Goal: Use online tool/utility

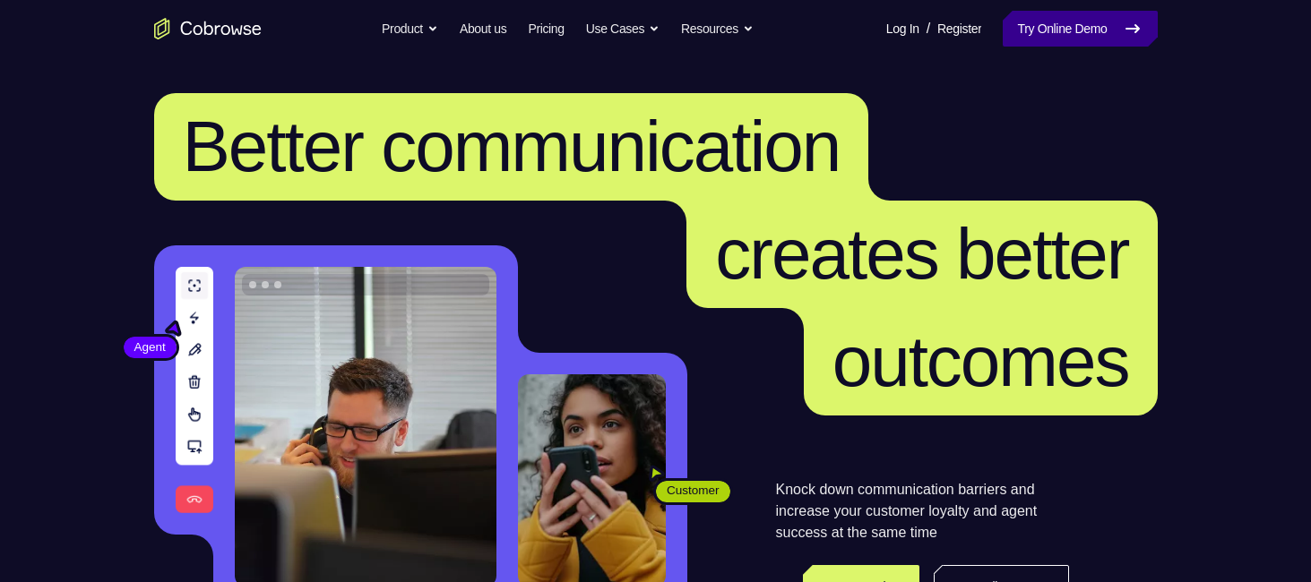
click at [1080, 37] on link "Try Online Demo" at bounding box center [1079, 29] width 154 height 36
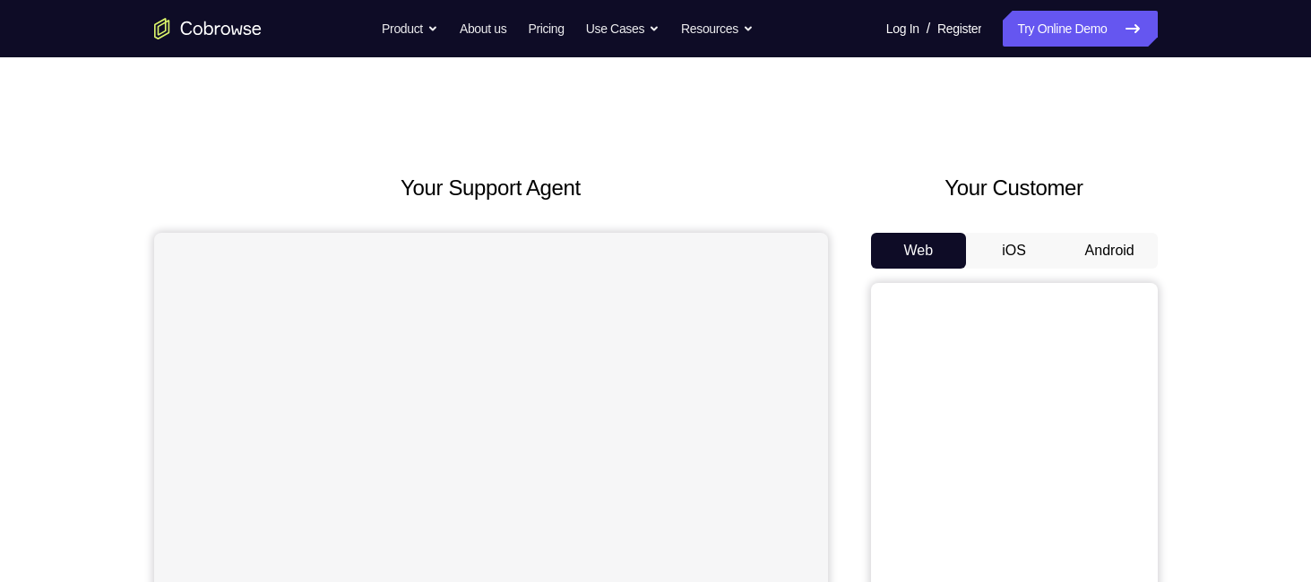
click at [1116, 244] on button "Android" at bounding box center [1110, 251] width 96 height 36
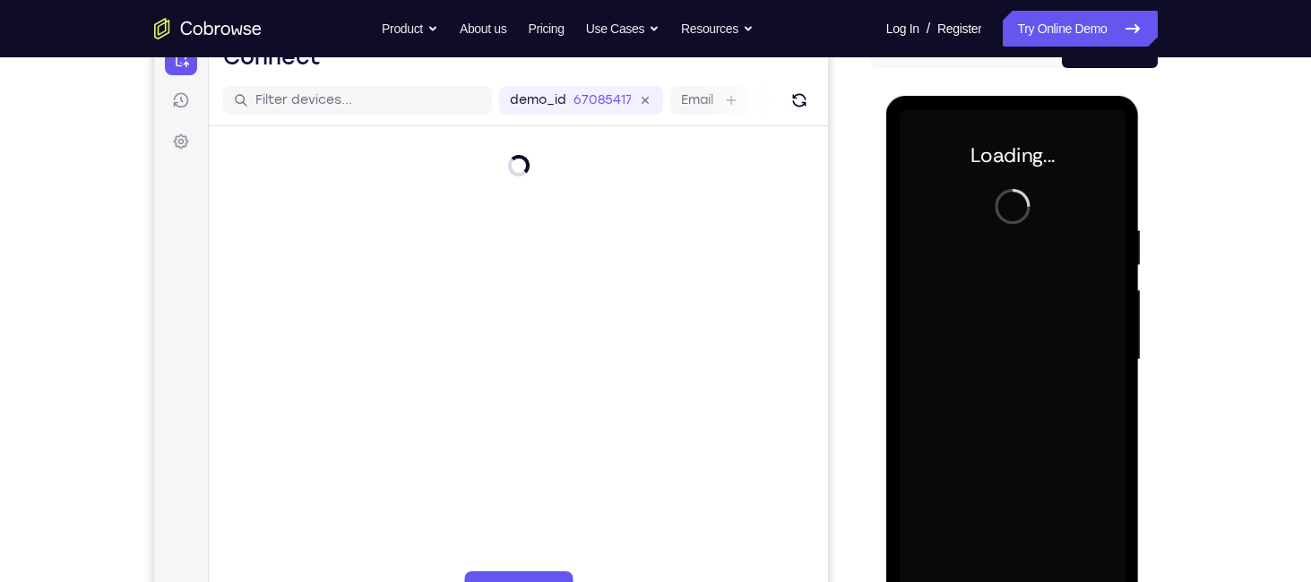
scroll to position [228, 0]
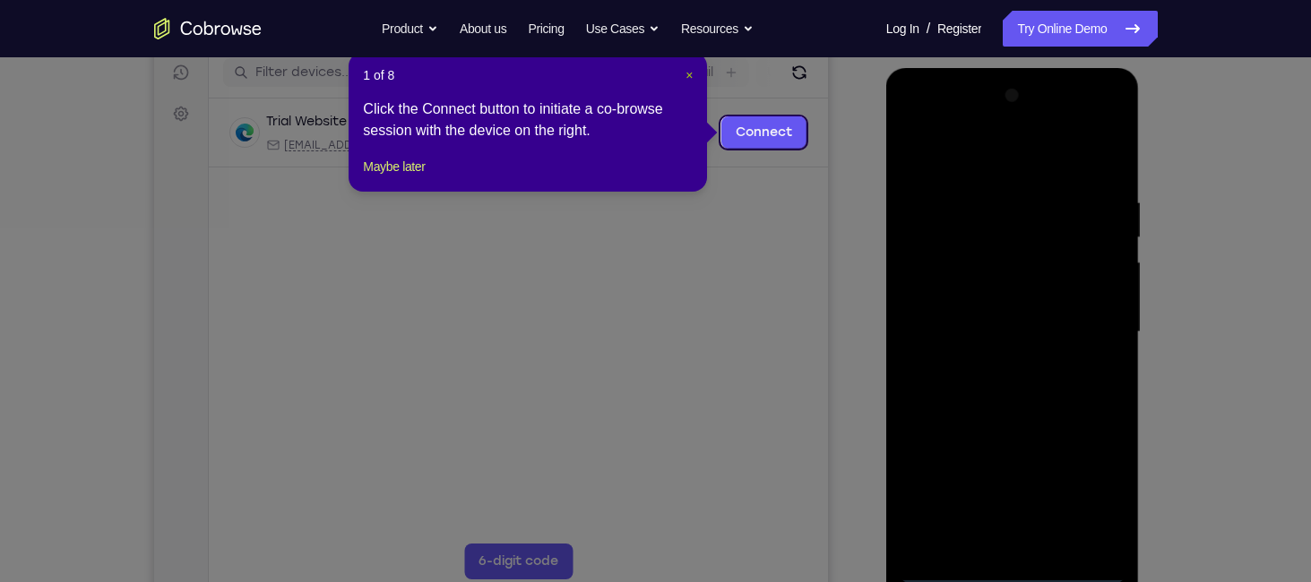
click at [691, 80] on span "×" at bounding box center [688, 75] width 7 height 14
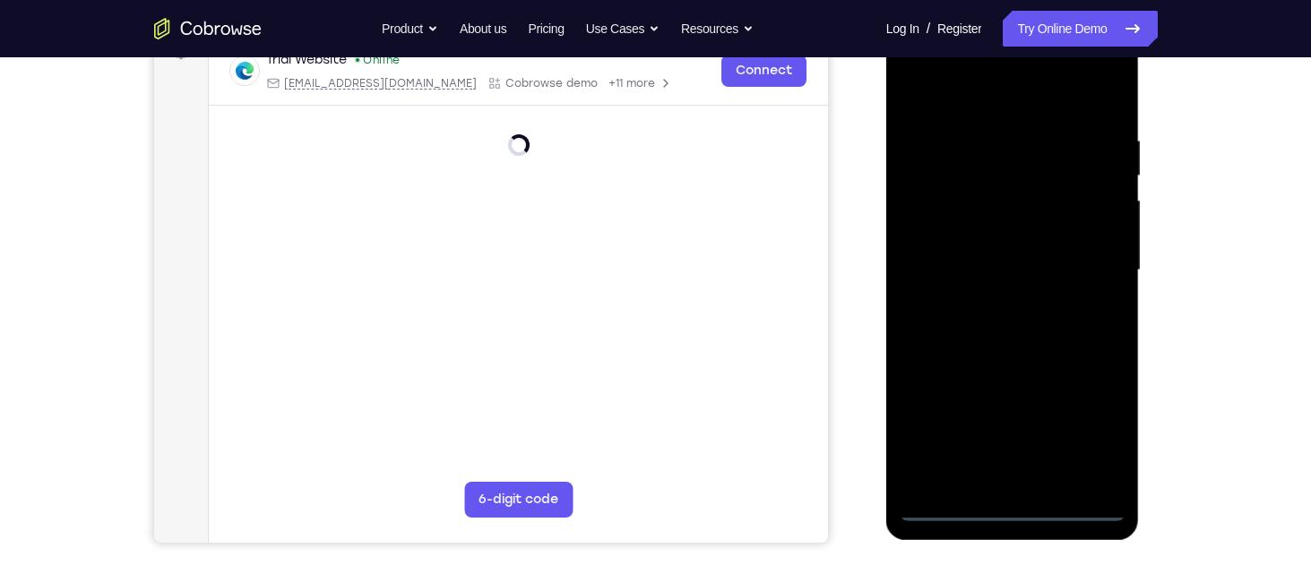
scroll to position [289, 0]
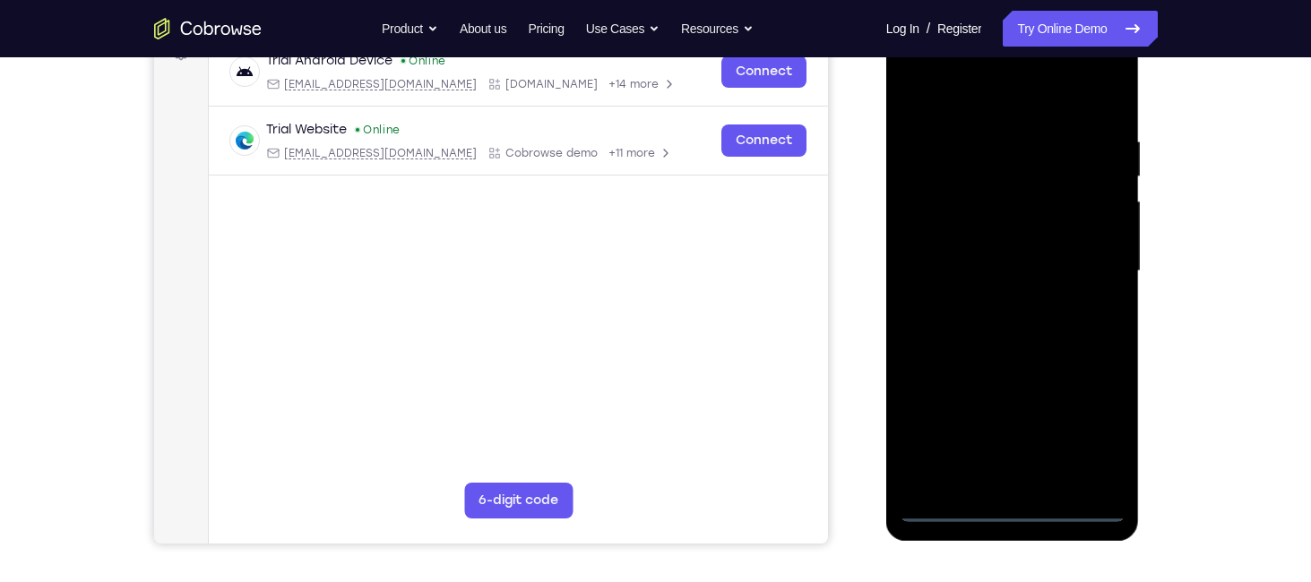
click at [1011, 506] on div at bounding box center [1012, 272] width 226 height 502
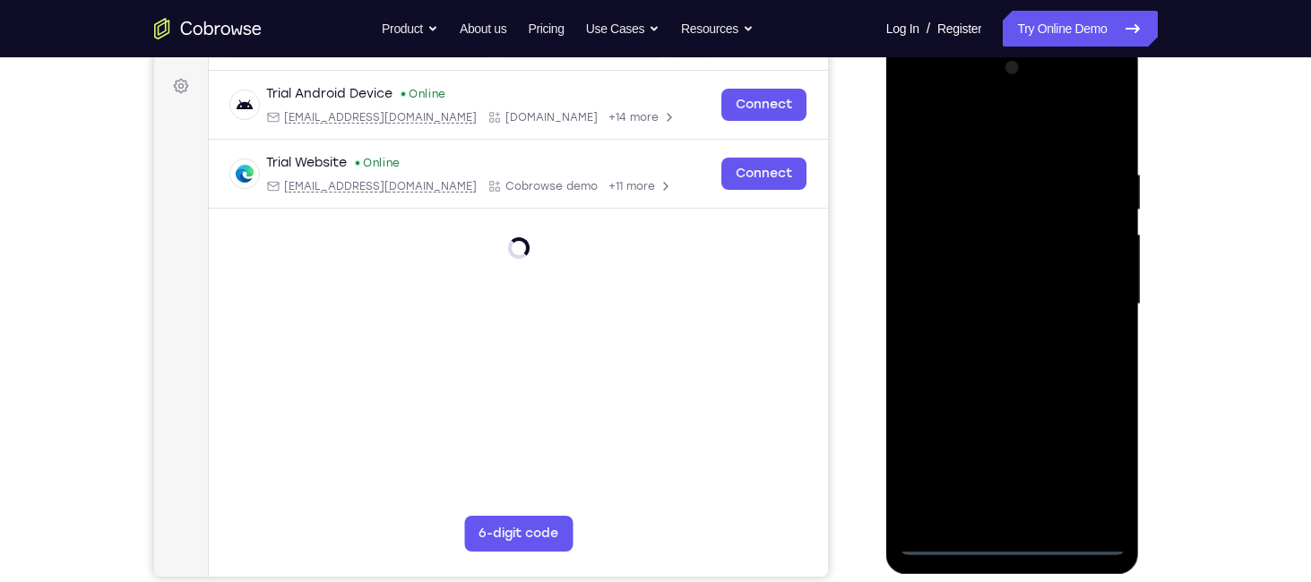
scroll to position [251, 0]
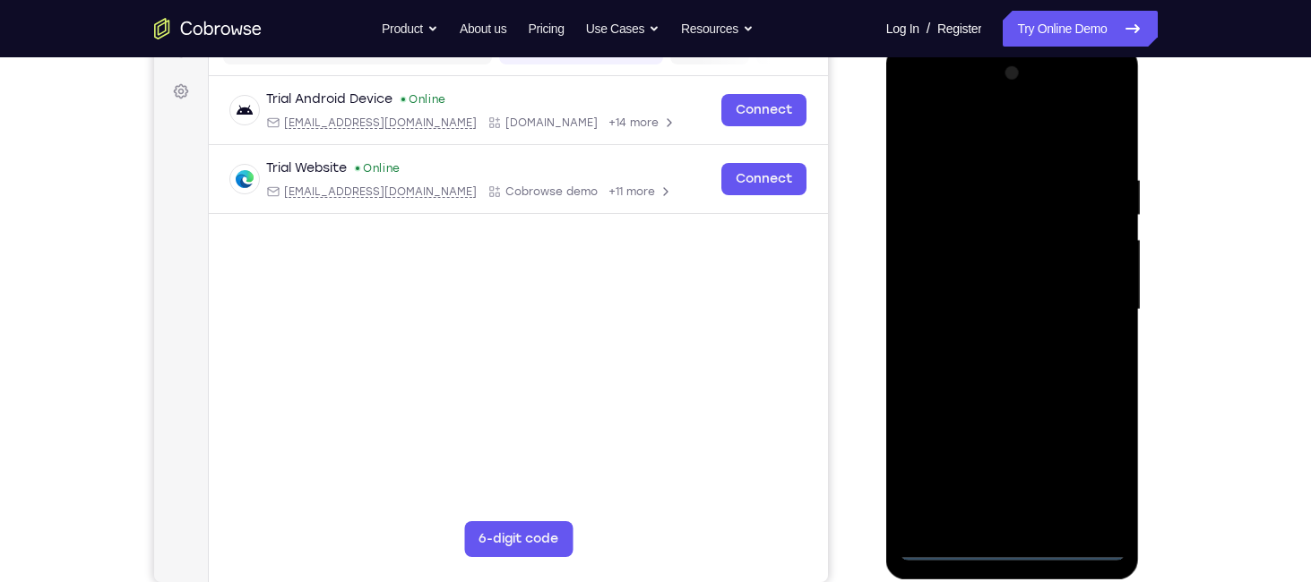
click at [1096, 473] on div at bounding box center [1012, 310] width 226 height 502
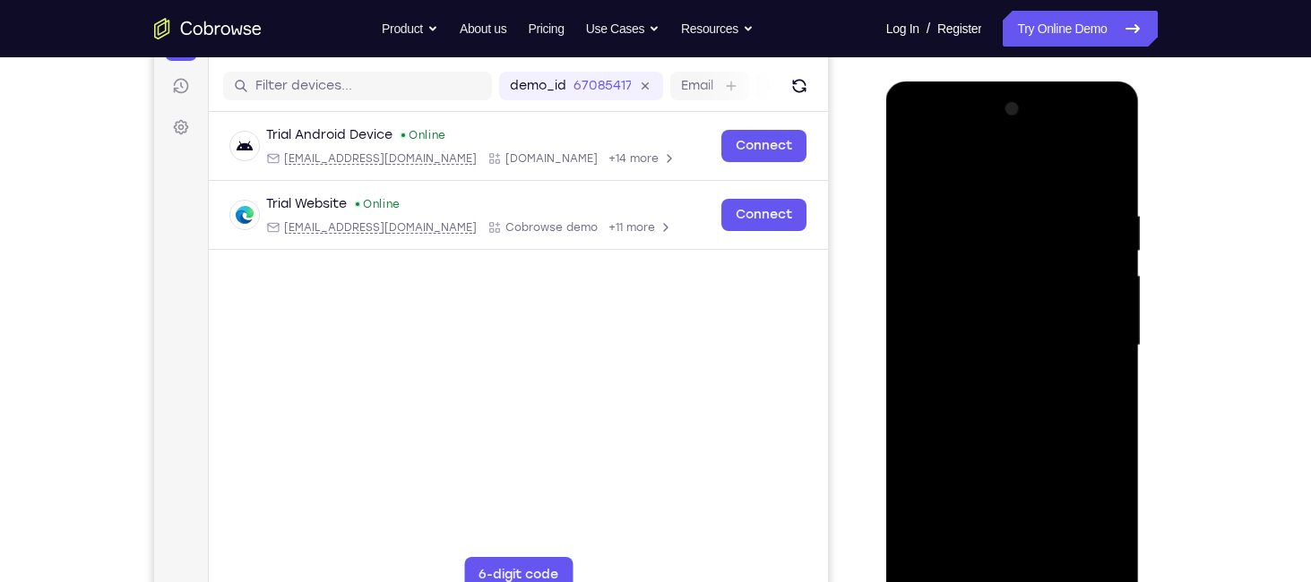
click at [949, 174] on div at bounding box center [1012, 346] width 226 height 502
click at [1092, 347] on div at bounding box center [1012, 346] width 226 height 502
click at [997, 379] on div at bounding box center [1012, 346] width 226 height 502
click at [1002, 328] on div at bounding box center [1012, 346] width 226 height 502
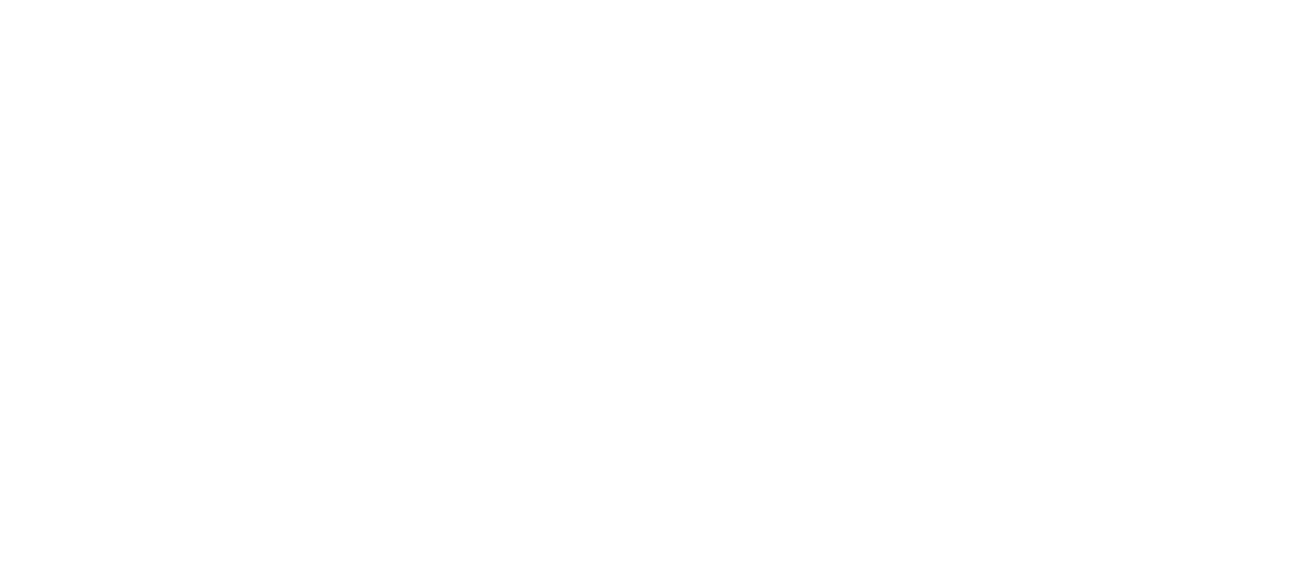
scroll to position [73, 0]
